Goal: Information Seeking & Learning: Learn about a topic

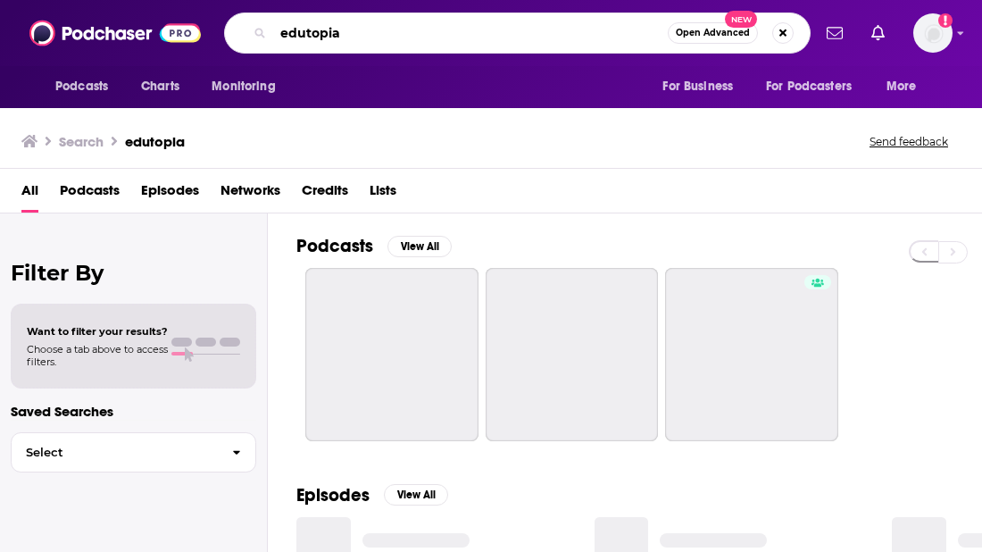
drag, startPoint x: 372, startPoint y: 40, endPoint x: 286, endPoint y: 18, distance: 89.4
click at [286, 16] on div "edutopia Open Advanced New" at bounding box center [517, 32] width 587 height 41
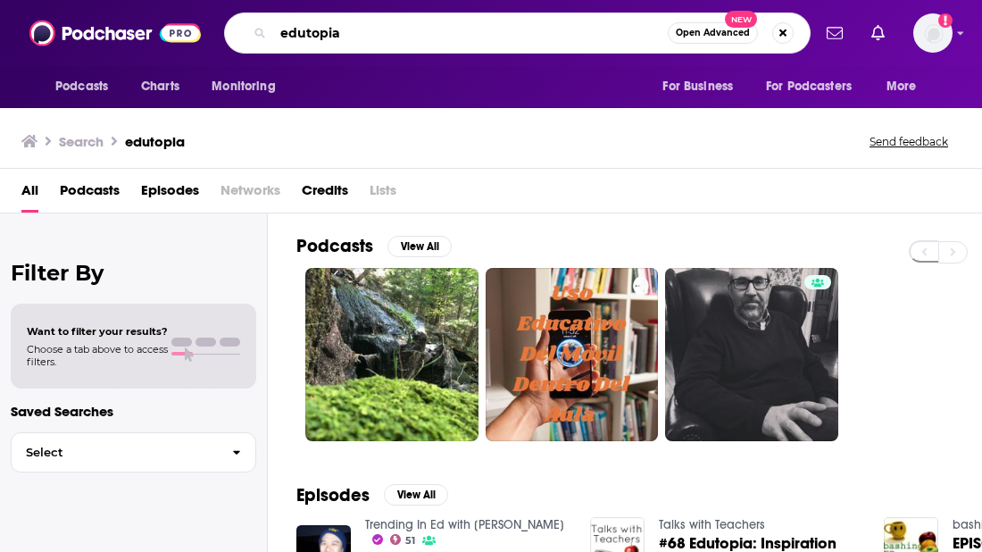
type input "e"
type input "wisetalk"
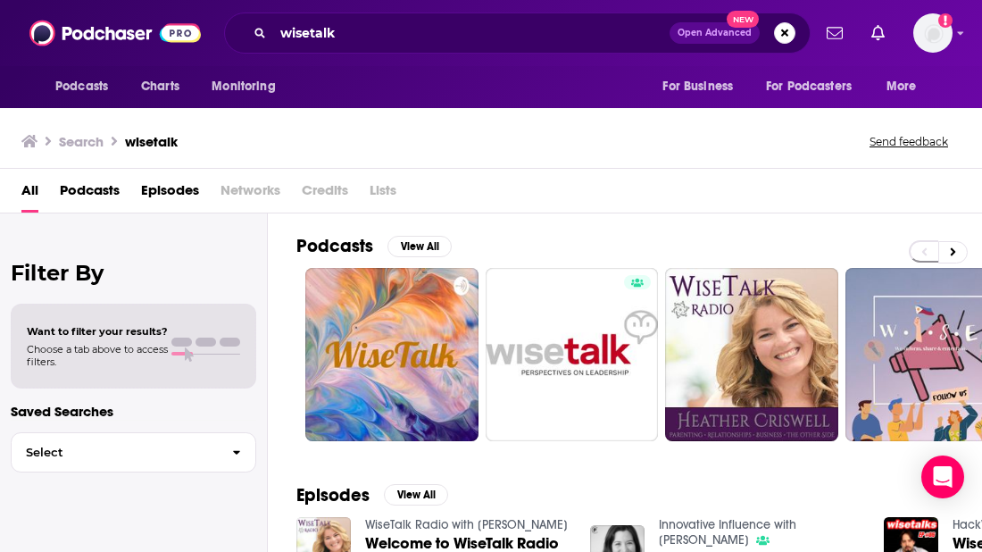
click at [237, 212] on span "Networks" at bounding box center [250, 194] width 60 height 37
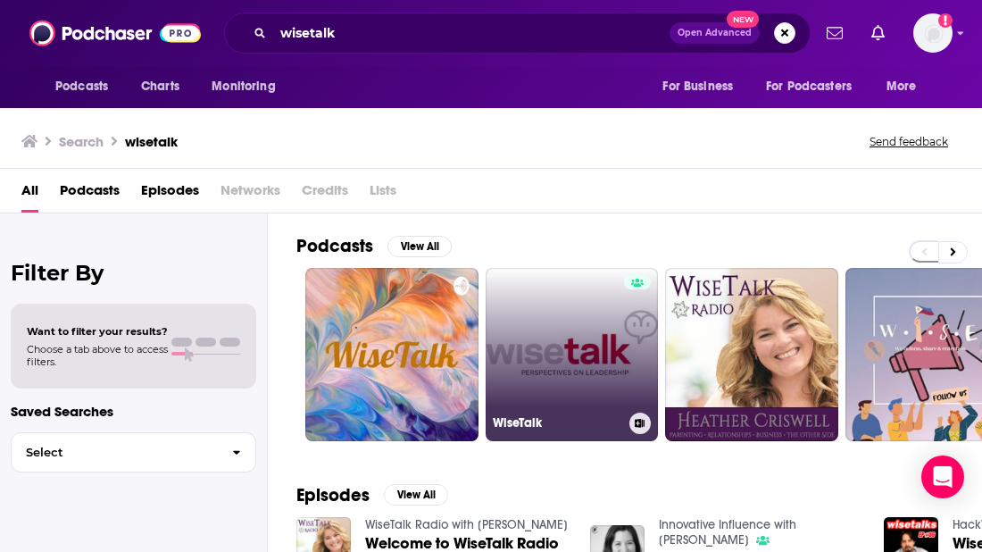
click at [600, 333] on link "WiseTalk" at bounding box center [572, 354] width 173 height 173
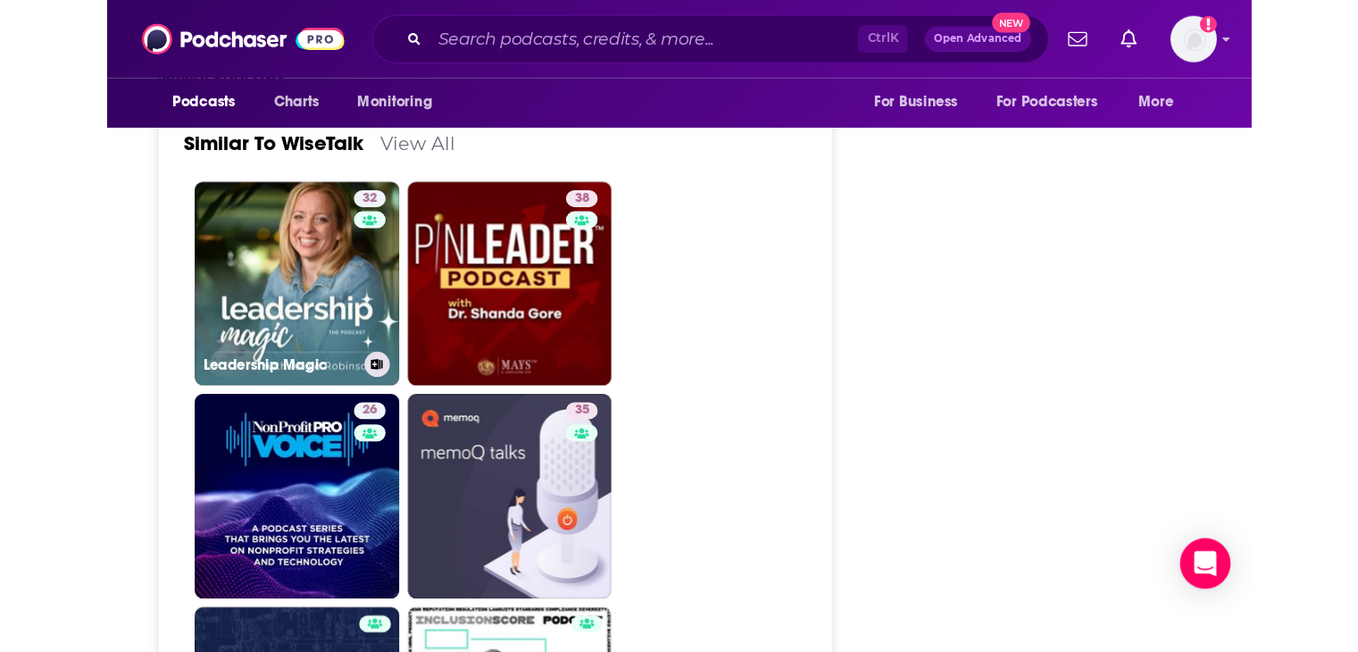
scroll to position [3392, 0]
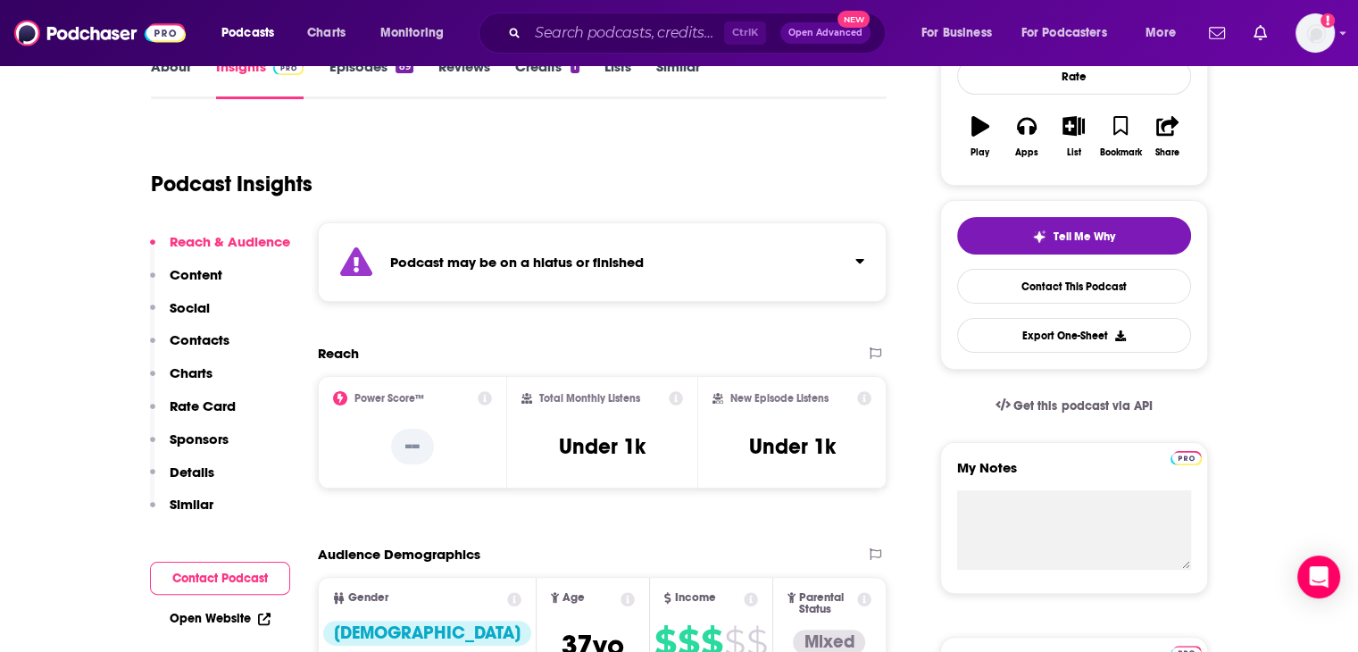
scroll to position [357, 0]
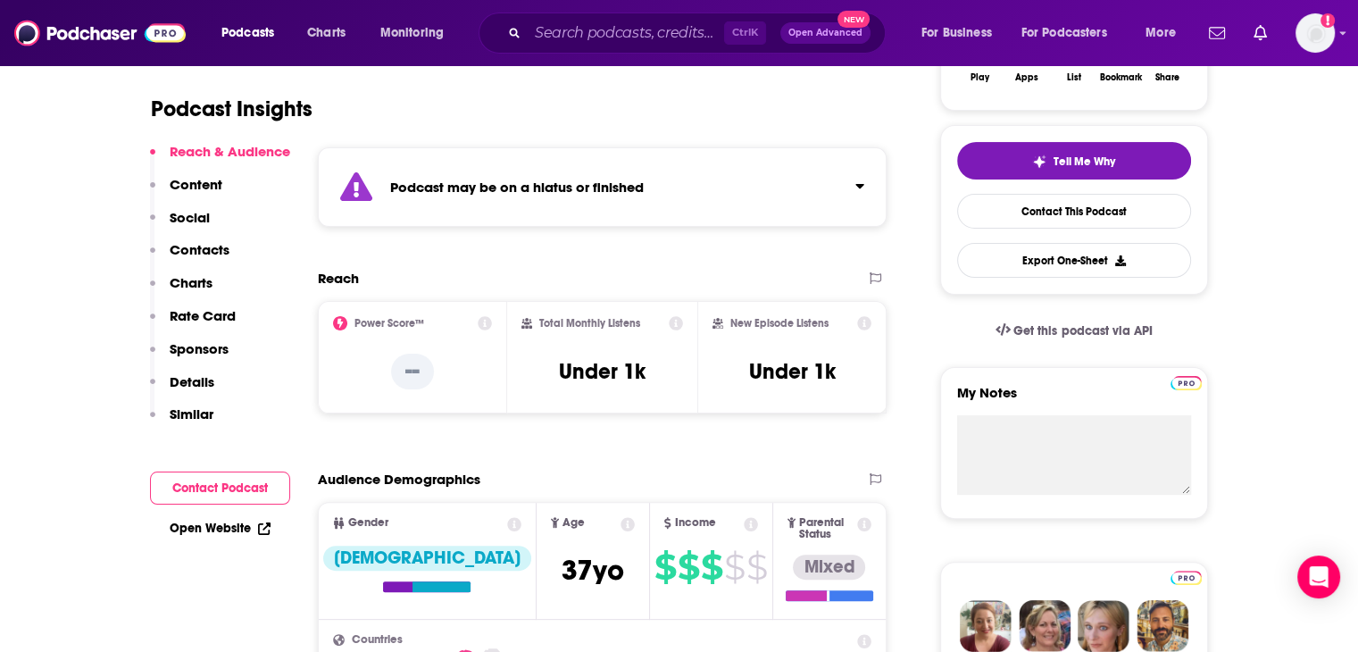
click at [181, 177] on p "Content" at bounding box center [196, 184] width 53 height 17
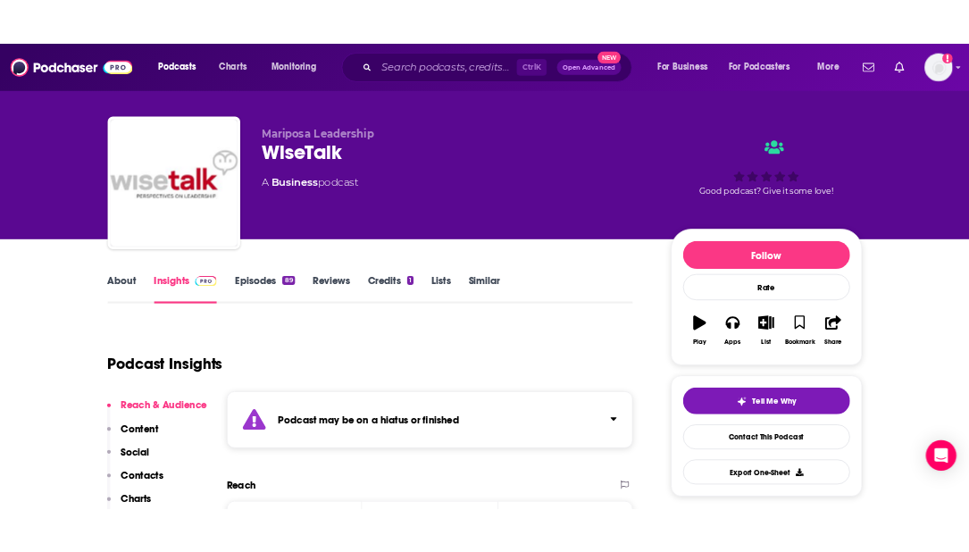
scroll to position [0, 0]
